Goal: Task Accomplishment & Management: Manage account settings

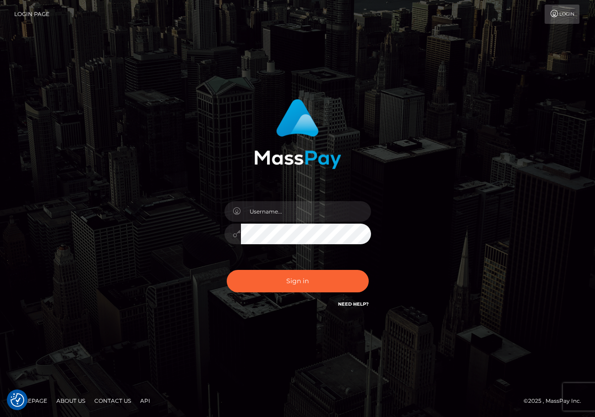
click at [489, 182] on div "Sign in" at bounding box center [298, 208] width 522 height 233
click at [284, 216] on input "text" at bounding box center [306, 211] width 130 height 21
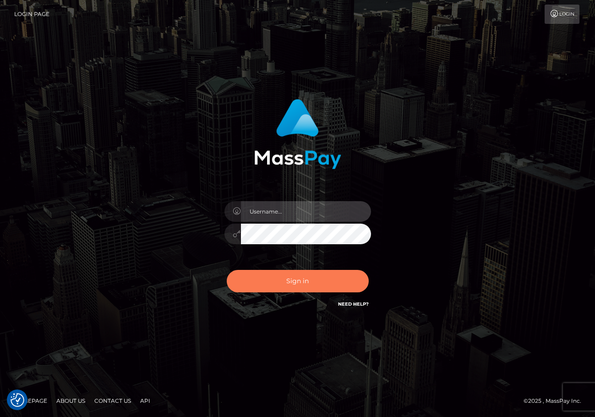
type input "ChristianC.xcite"
click at [286, 281] on button "Sign in" at bounding box center [298, 281] width 142 height 22
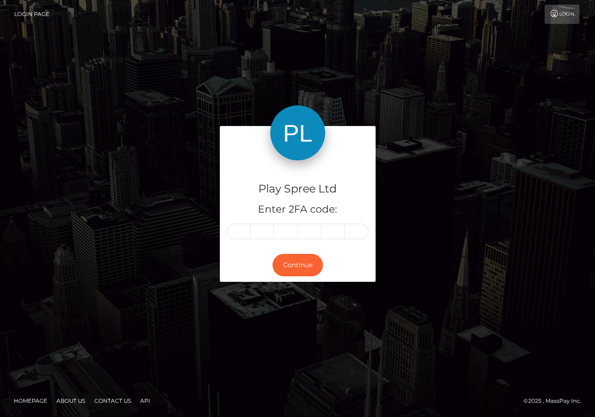
click at [503, 194] on div "Play Spree Ltd Enter 2FA code: Continue" at bounding box center [298, 208] width 522 height 164
click at [243, 230] on input "text" at bounding box center [239, 231] width 24 height 16
type input "0"
type input "3"
type input "9"
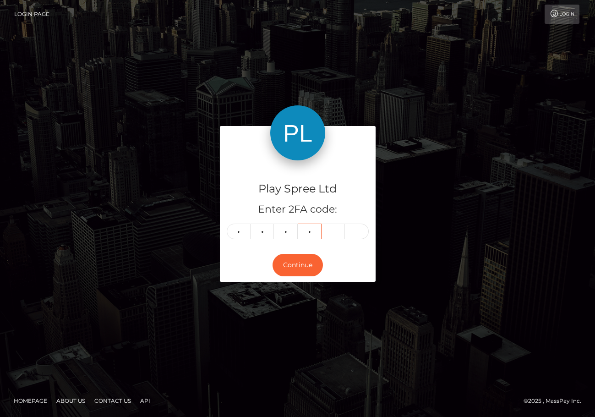
type input "8"
type input "7"
type input "2"
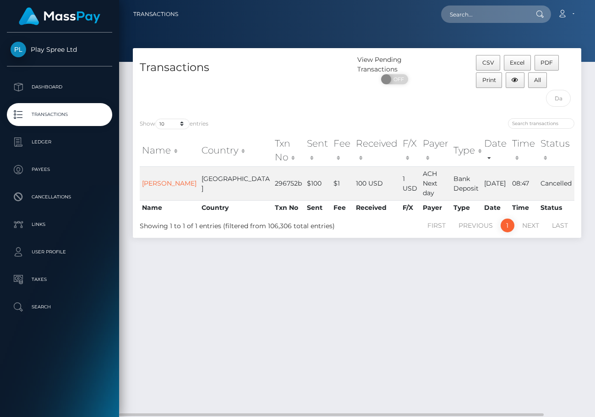
click at [500, 369] on div "Transactions View Pending Transactions ON OFF CSV Excel PDF Print All Show 10 2…" at bounding box center [357, 228] width 476 height 360
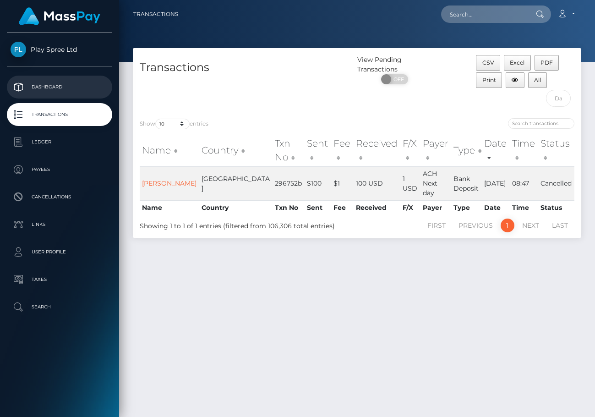
click at [54, 89] on p "Dashboard" at bounding box center [60, 87] width 98 height 14
click at [40, 87] on p "Dashboard" at bounding box center [60, 87] width 98 height 14
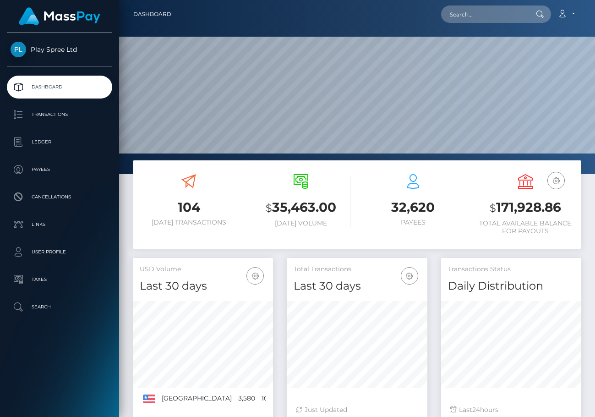
scroll to position [162, 141]
click at [535, 204] on h3 "$ 171,928.86" at bounding box center [525, 207] width 98 height 19
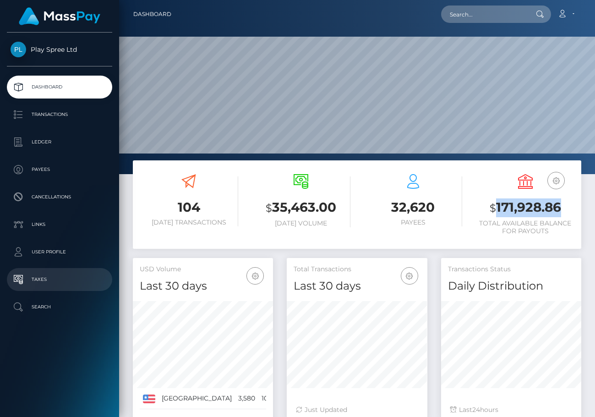
copy h3 "171,928.86"
